Goal: Navigation & Orientation: Find specific page/section

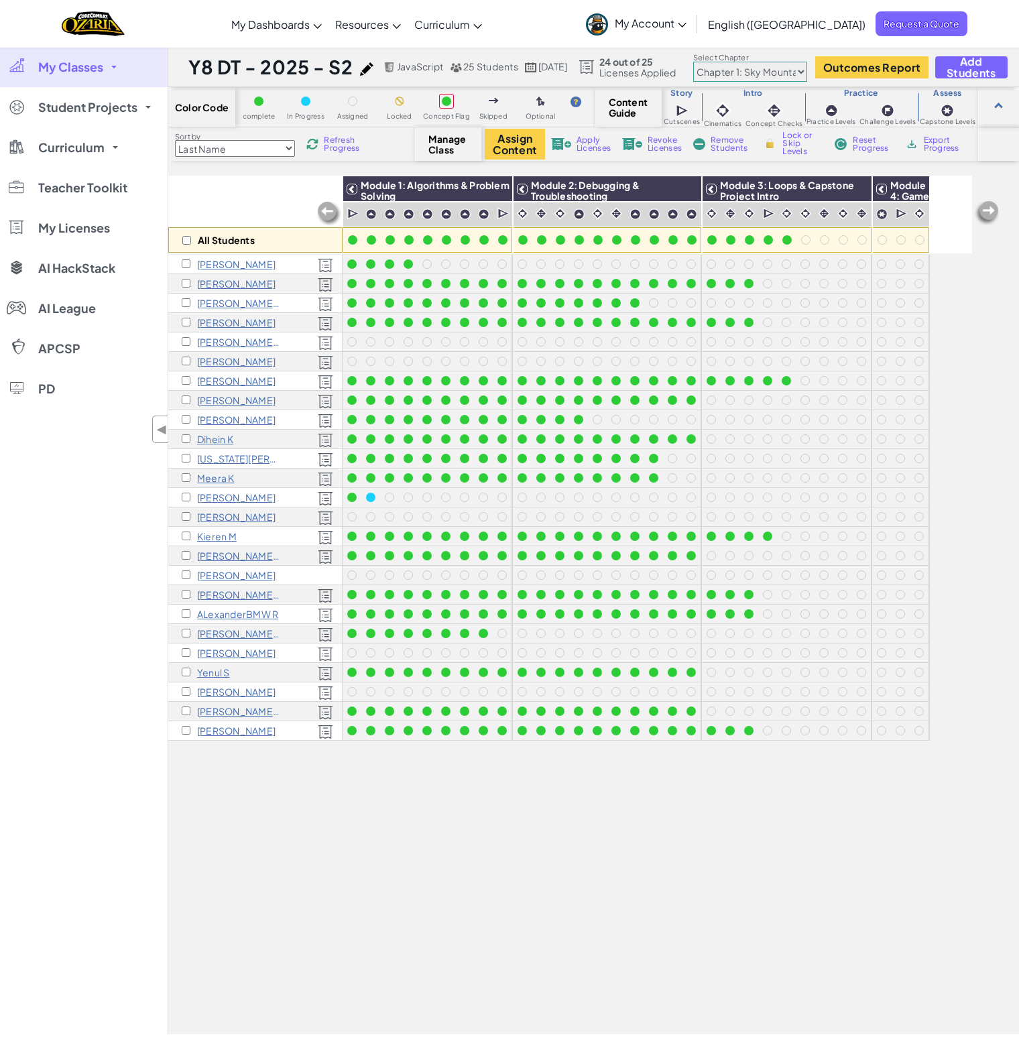
click at [992, 211] on img at bounding box center [987, 213] width 27 height 27
click at [989, 211] on img at bounding box center [987, 213] width 27 height 27
